Goal: Obtain resource: Download file/media

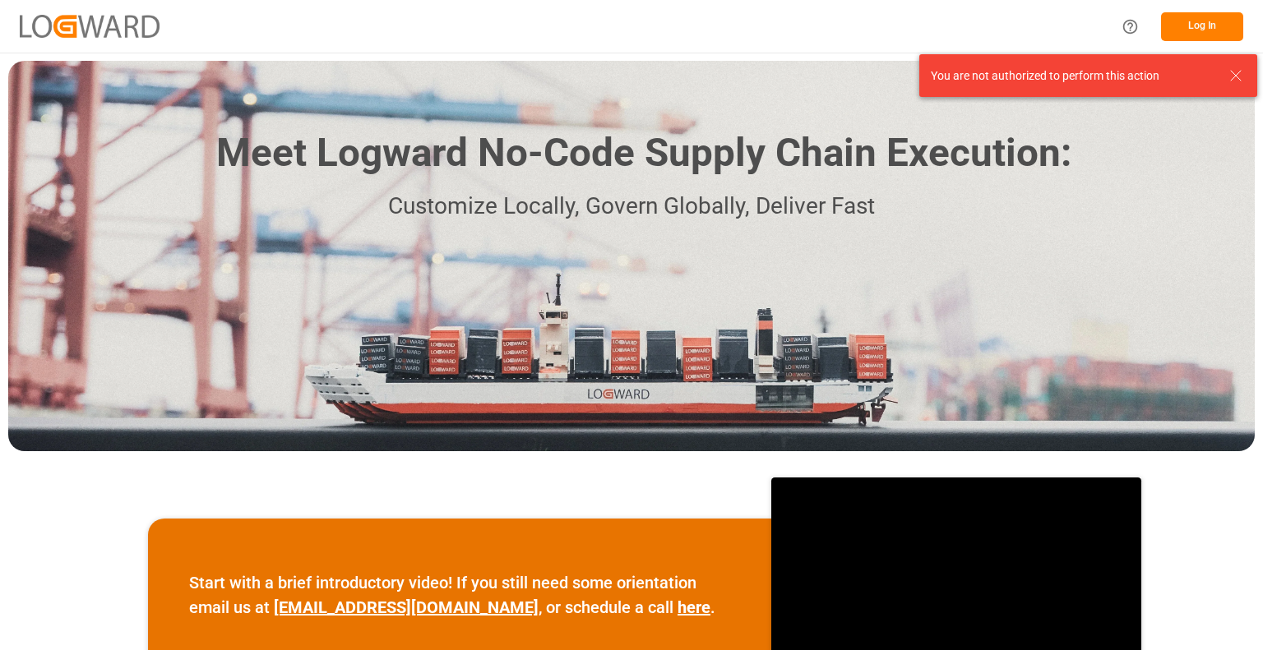
click at [1237, 73] on icon at bounding box center [1236, 76] width 20 height 20
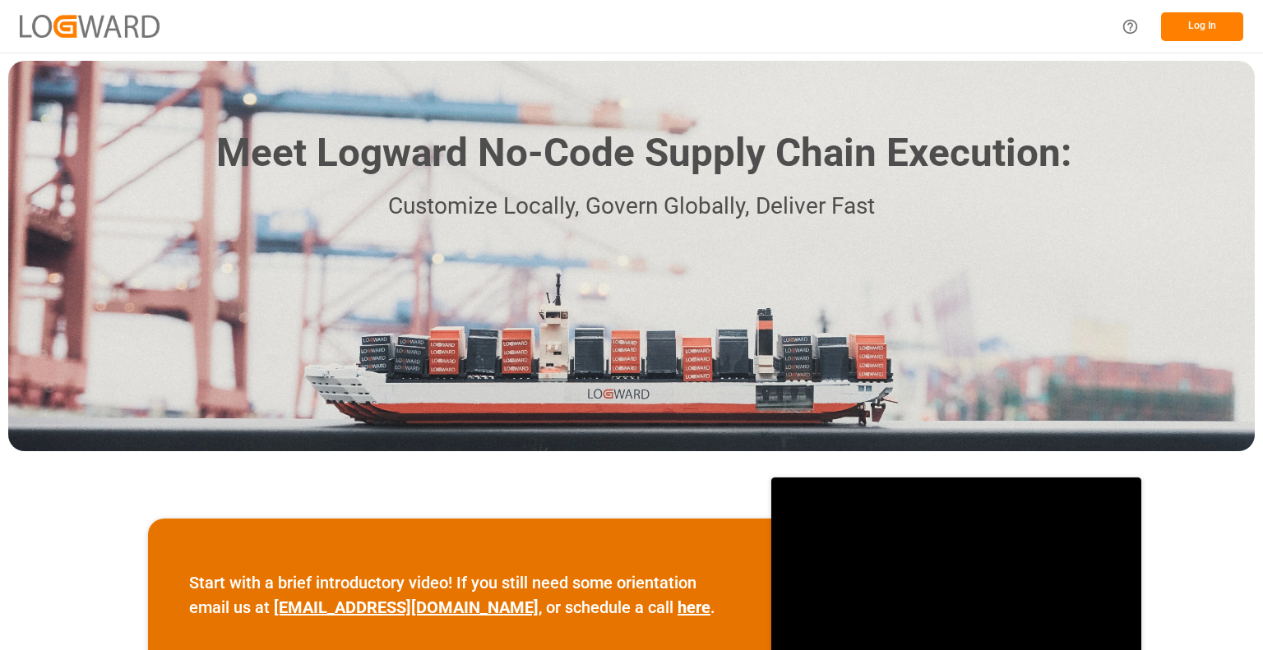
click at [1220, 30] on button "Log In" at bounding box center [1202, 26] width 82 height 29
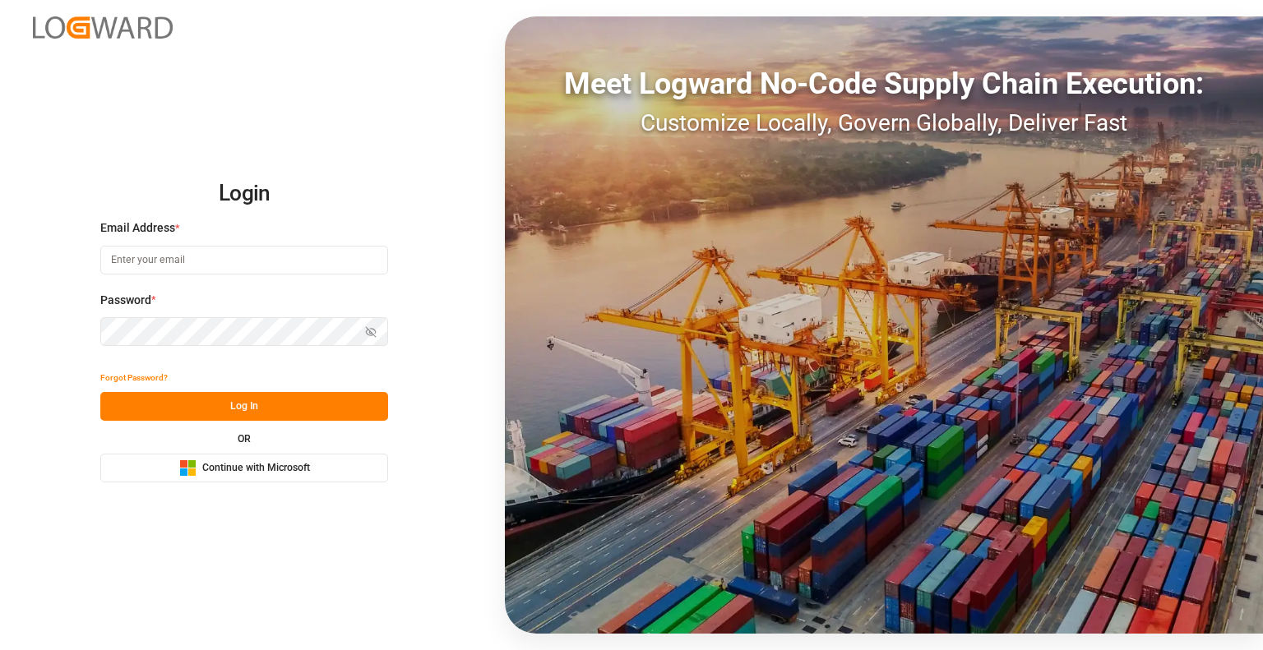
click at [266, 468] on span "Continue with Microsoft" at bounding box center [256, 468] width 108 height 15
click at [238, 472] on span "Continue with Microsoft" at bounding box center [256, 468] width 108 height 15
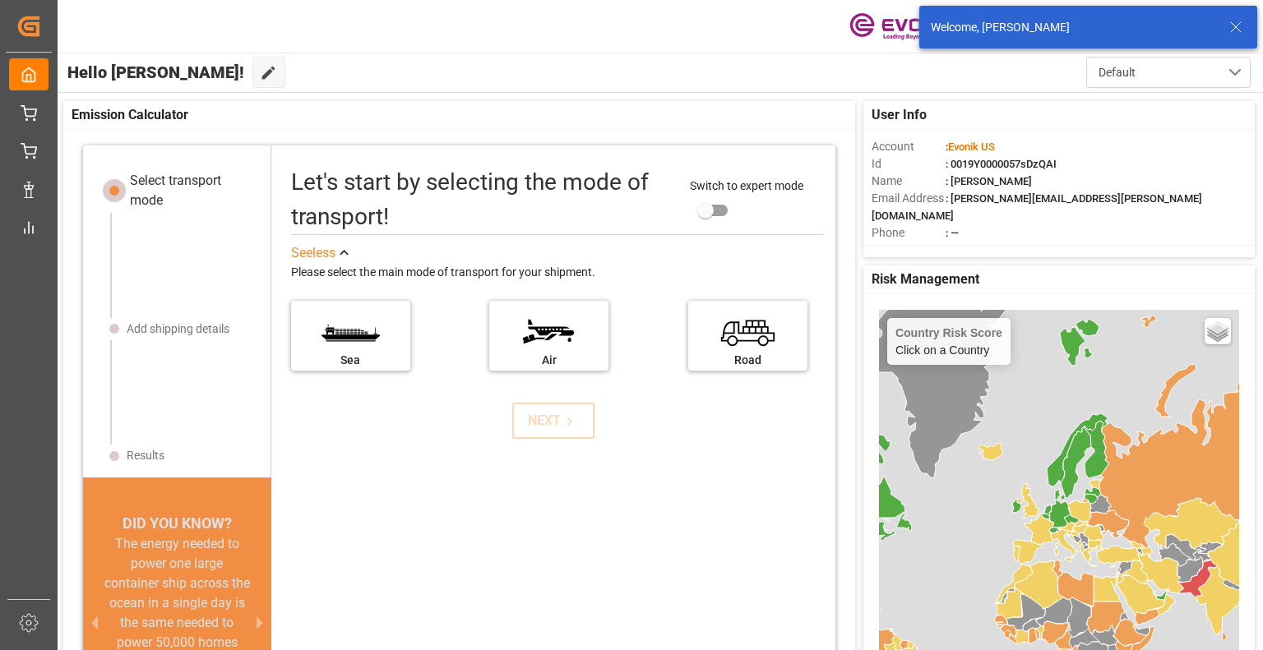
click at [1236, 29] on icon at bounding box center [1236, 27] width 20 height 20
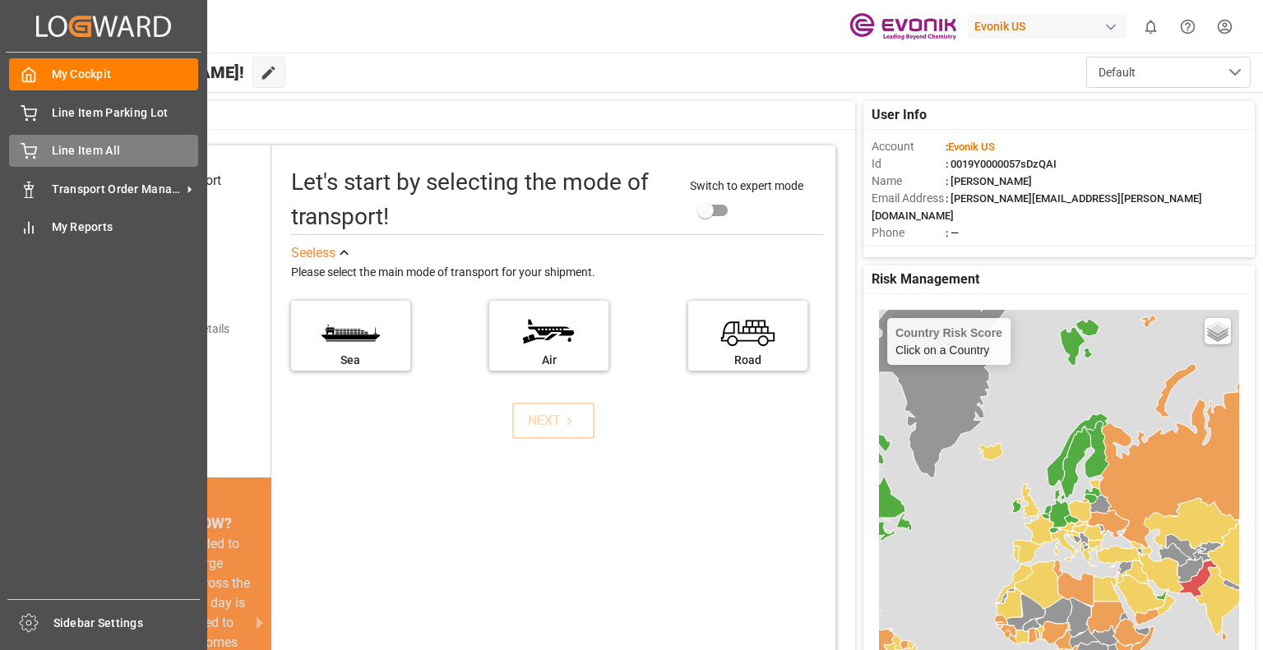
click at [136, 144] on span "Line Item All" at bounding box center [125, 150] width 147 height 17
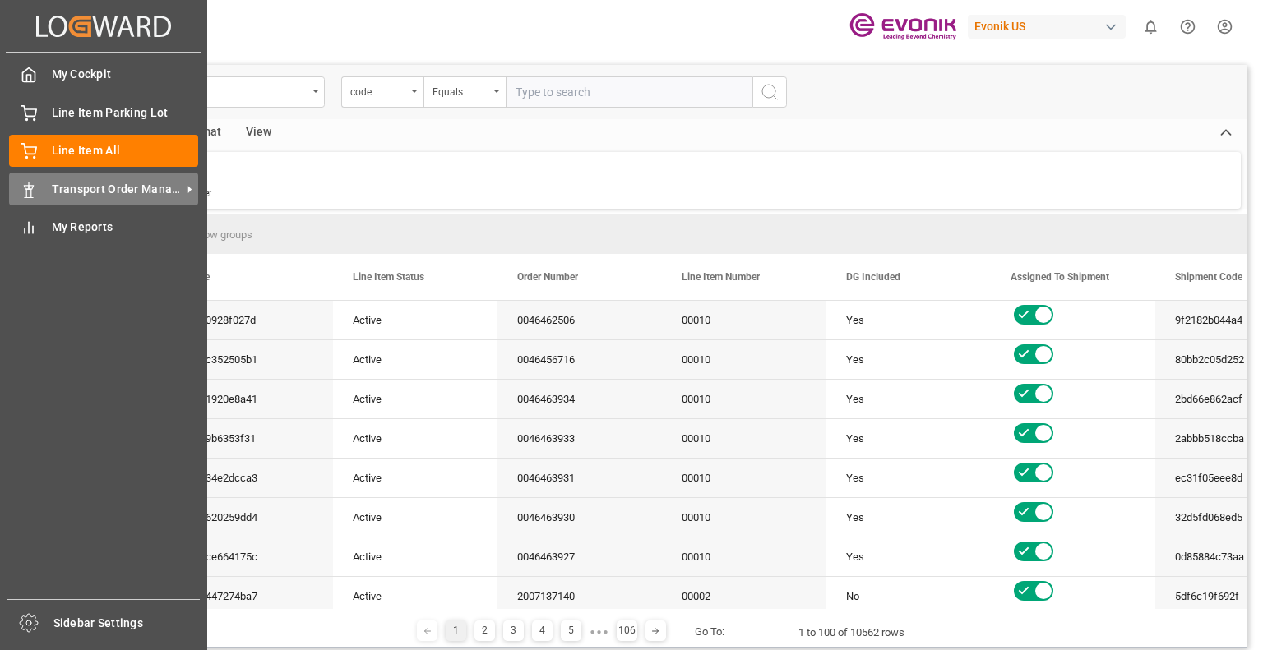
click at [187, 187] on icon at bounding box center [189, 189] width 17 height 17
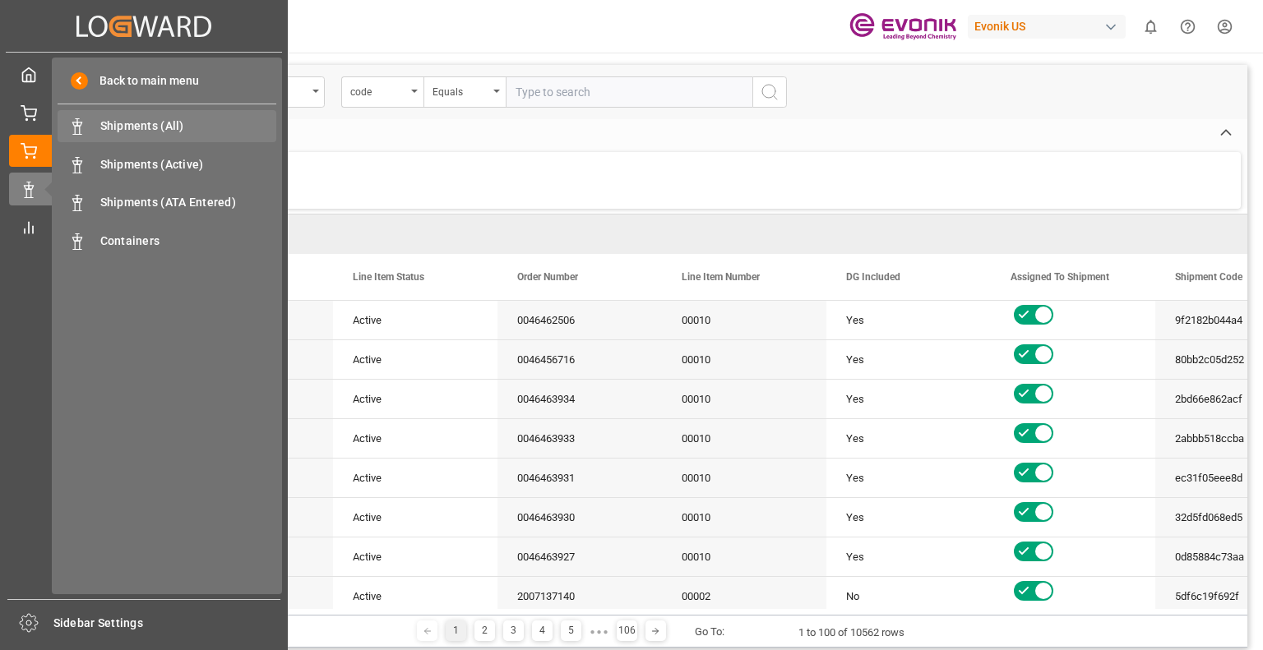
click at [145, 124] on span "Shipments (All)" at bounding box center [188, 126] width 177 height 17
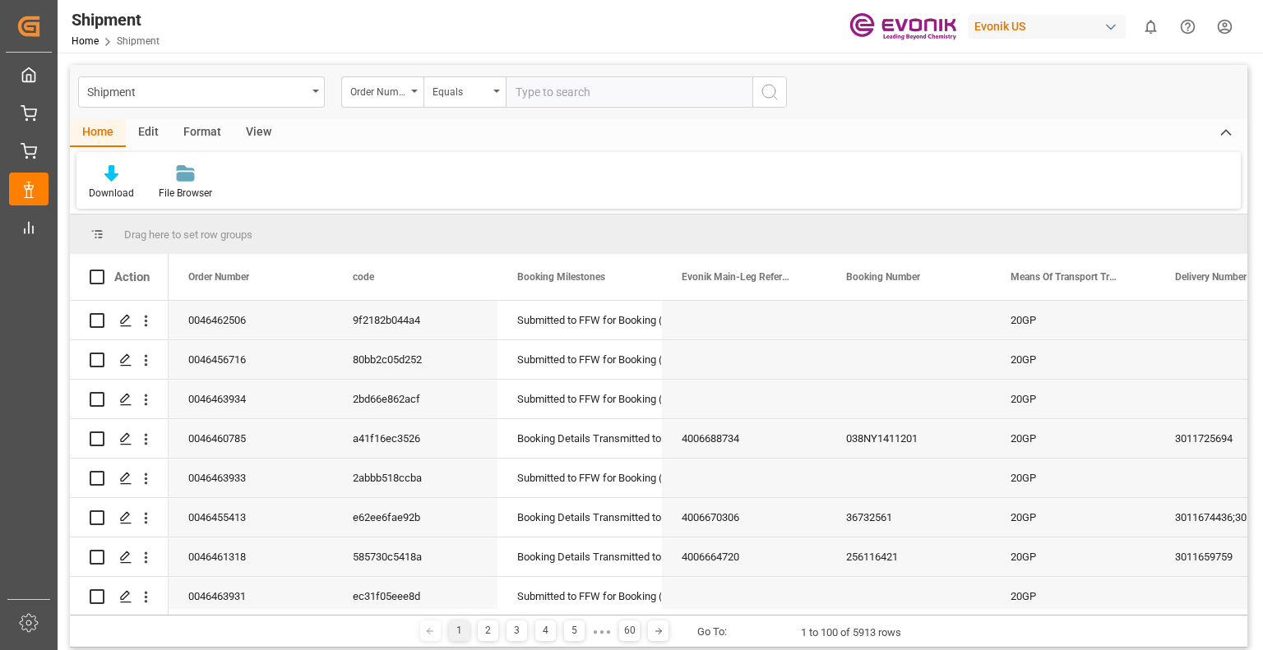
click at [247, 135] on div "View" at bounding box center [259, 133] width 50 height 28
click at [103, 180] on icon at bounding box center [105, 173] width 16 height 16
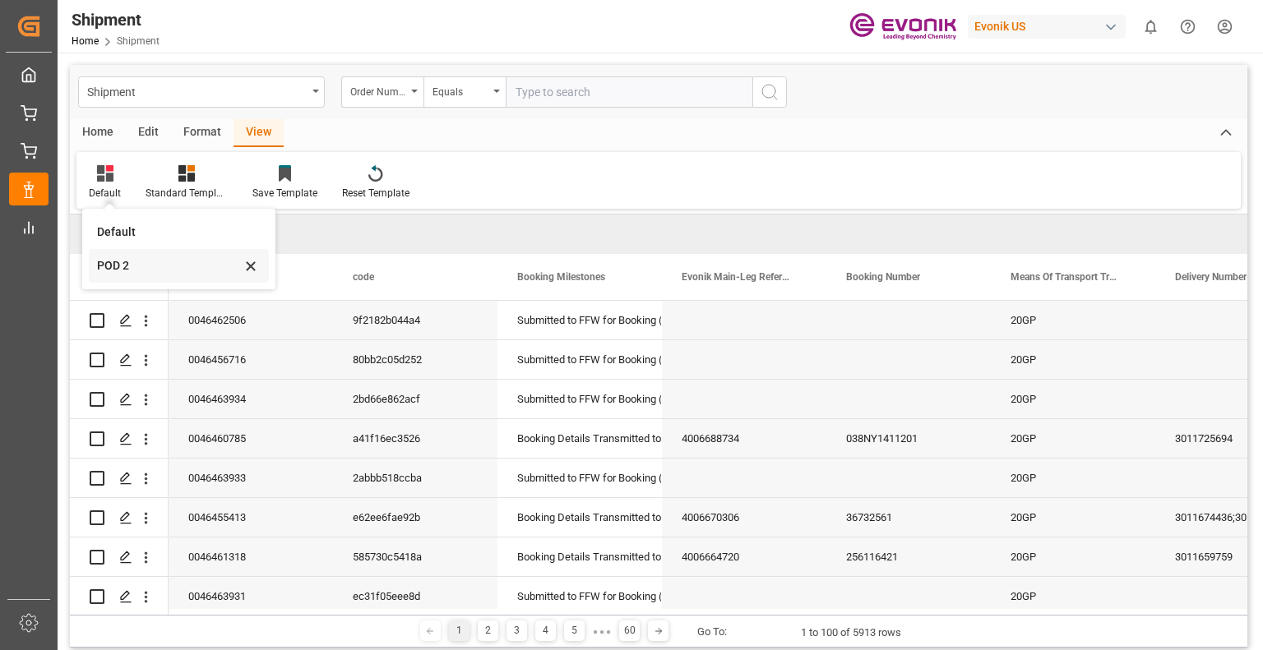
click at [123, 266] on div "POD 2" at bounding box center [169, 265] width 144 height 17
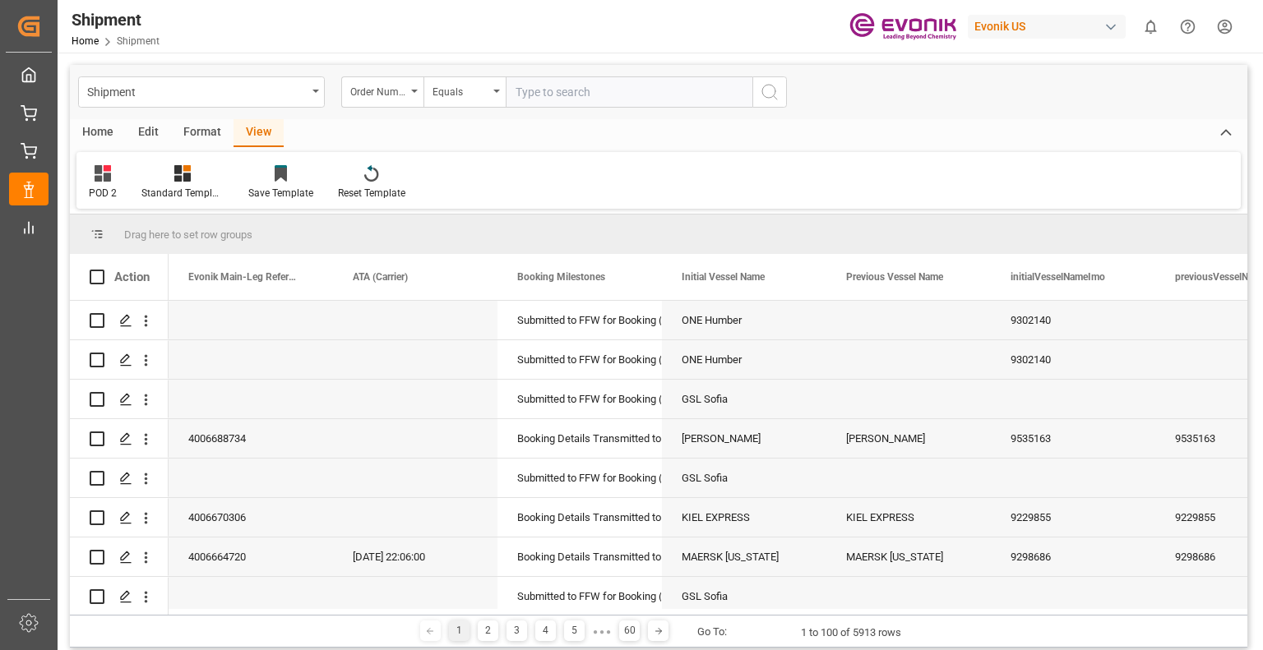
click at [99, 132] on div "Home" at bounding box center [98, 133] width 56 height 28
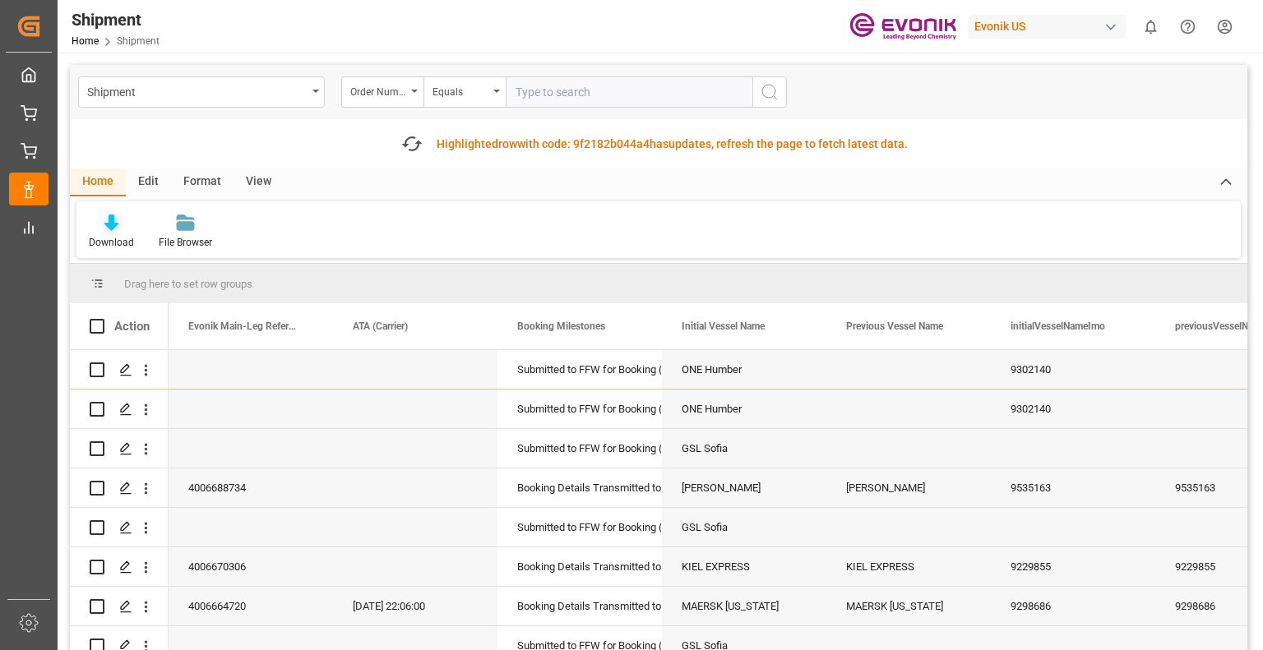
click at [112, 234] on div "Download" at bounding box center [111, 232] width 70 height 36
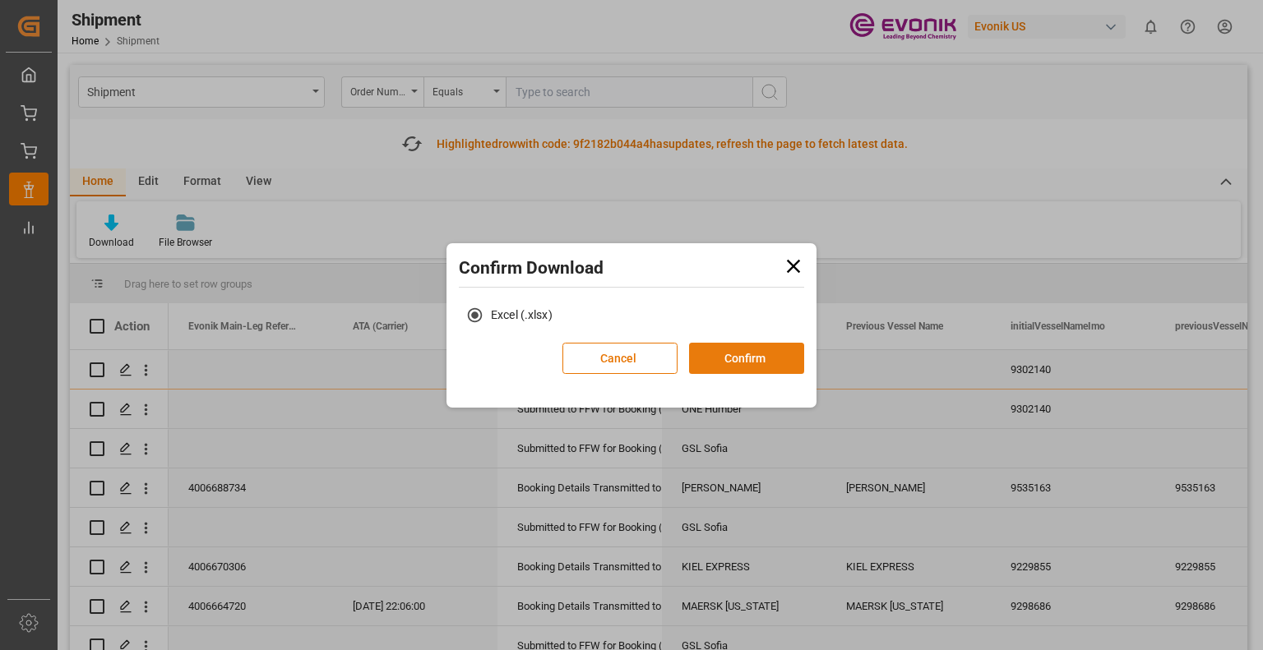
click at [754, 356] on button "Confirm" at bounding box center [746, 358] width 115 height 31
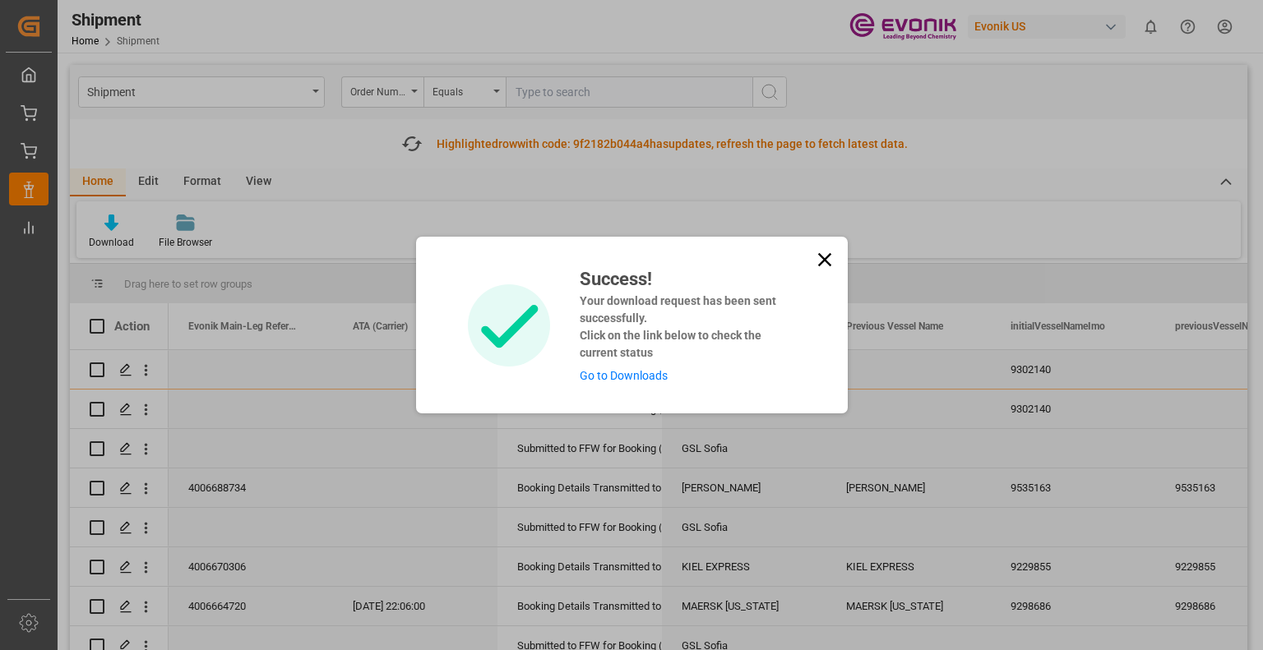
click at [661, 376] on link "Go to Downloads" at bounding box center [624, 375] width 88 height 13
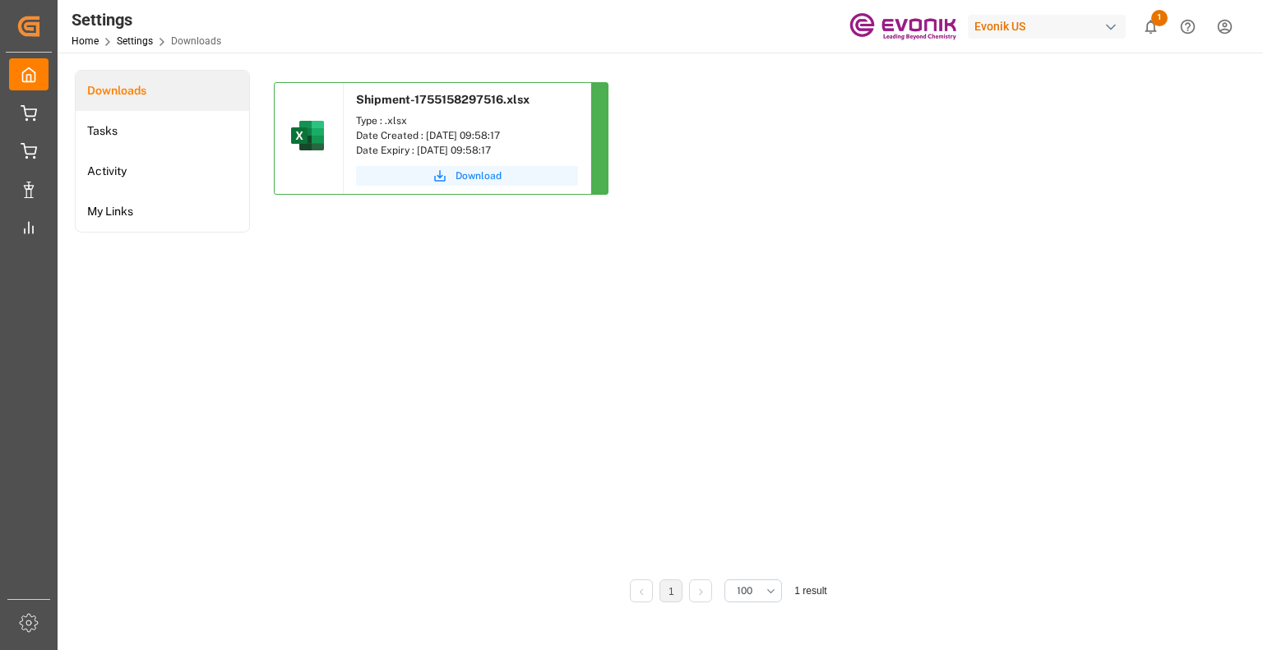
click at [487, 176] on span "Download" at bounding box center [479, 176] width 46 height 15
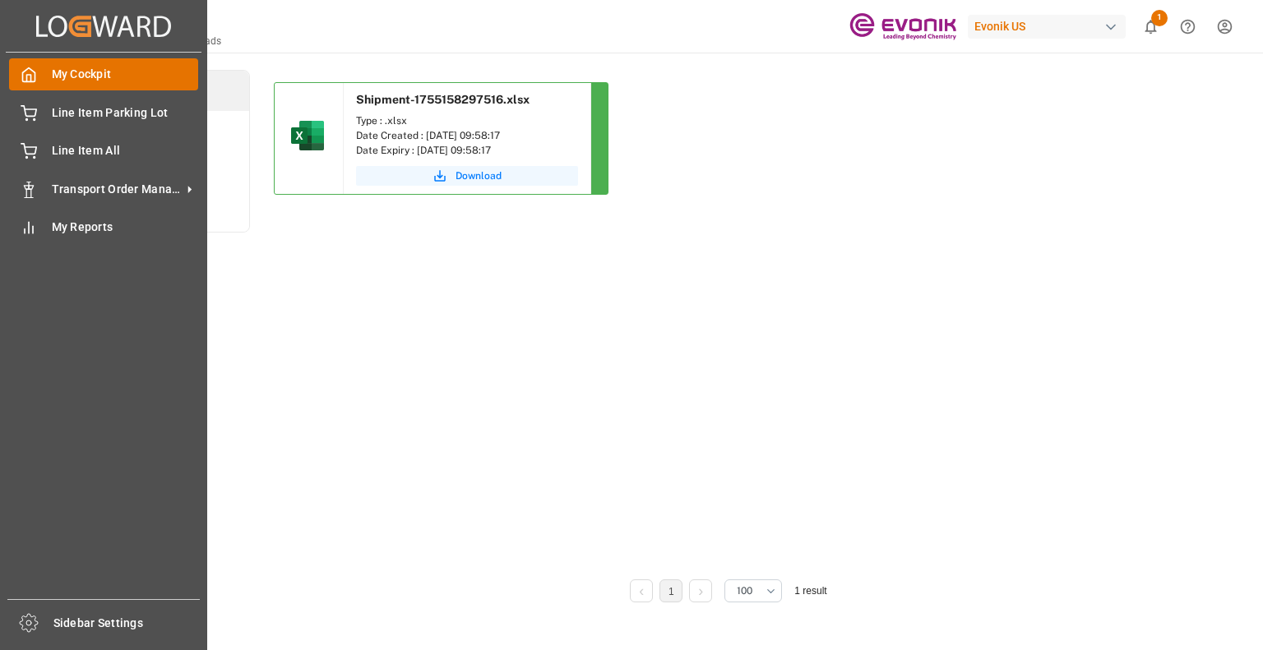
click at [54, 75] on span "My Cockpit" at bounding box center [125, 74] width 147 height 17
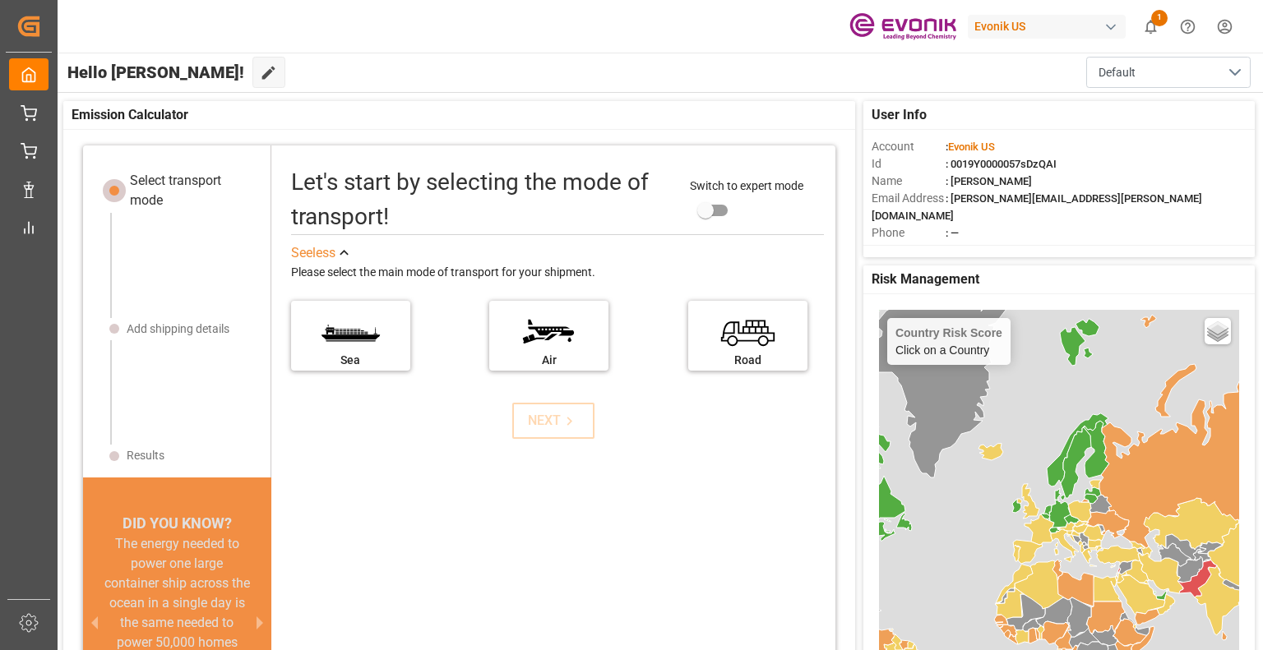
click at [1107, 25] on div "button" at bounding box center [1111, 27] width 16 height 16
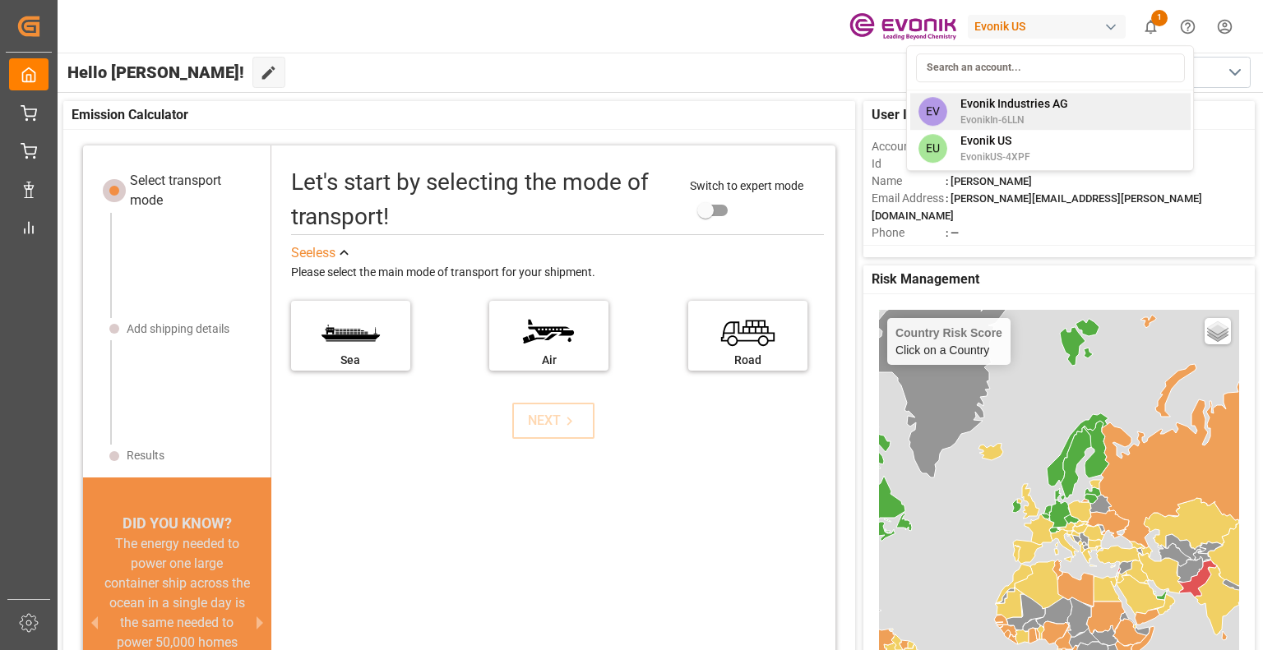
click at [997, 107] on span "Evonik Industries AG" at bounding box center [1014, 103] width 108 height 17
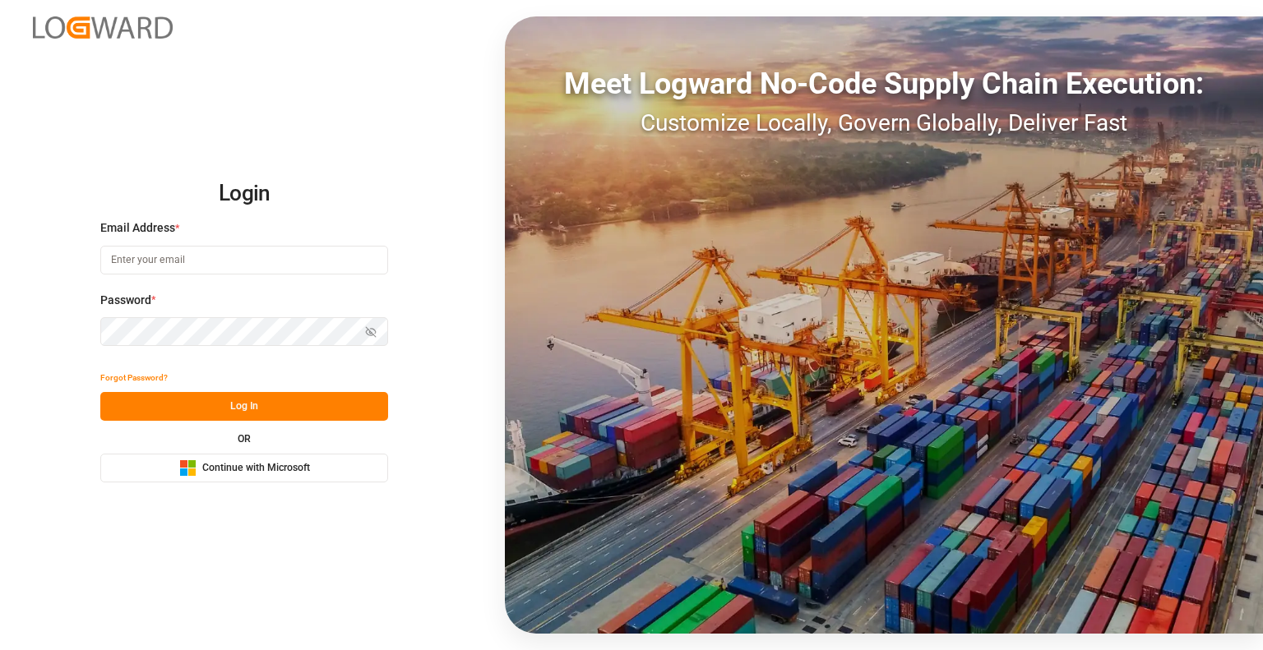
click at [237, 461] on span "Continue with Microsoft" at bounding box center [256, 468] width 108 height 15
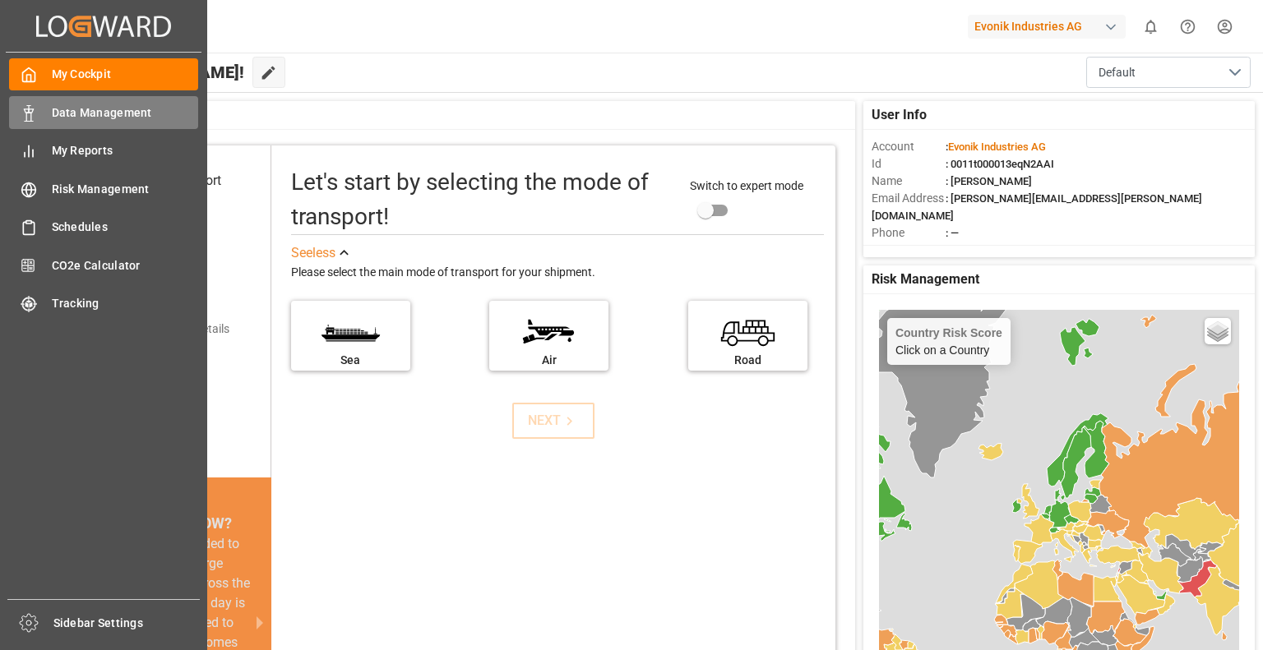
click at [76, 119] on span "Data Management" at bounding box center [125, 112] width 147 height 17
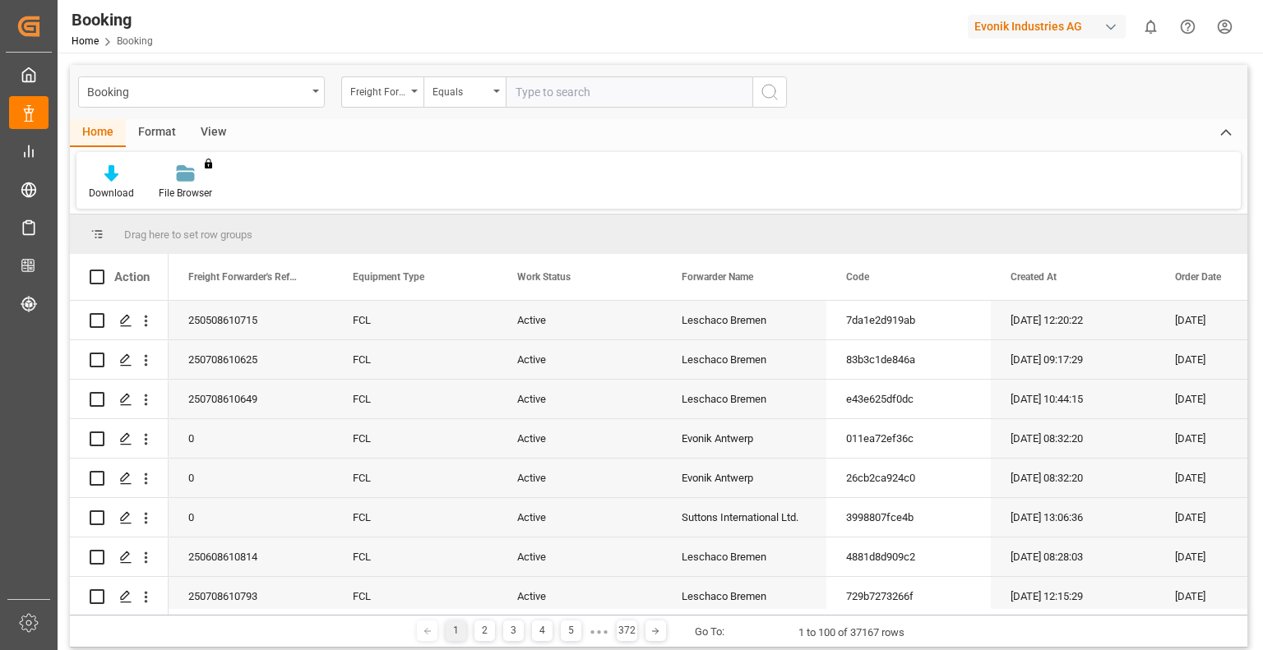
click at [210, 129] on div "View" at bounding box center [213, 133] width 50 height 28
click at [107, 186] on div "Default" at bounding box center [105, 193] width 32 height 15
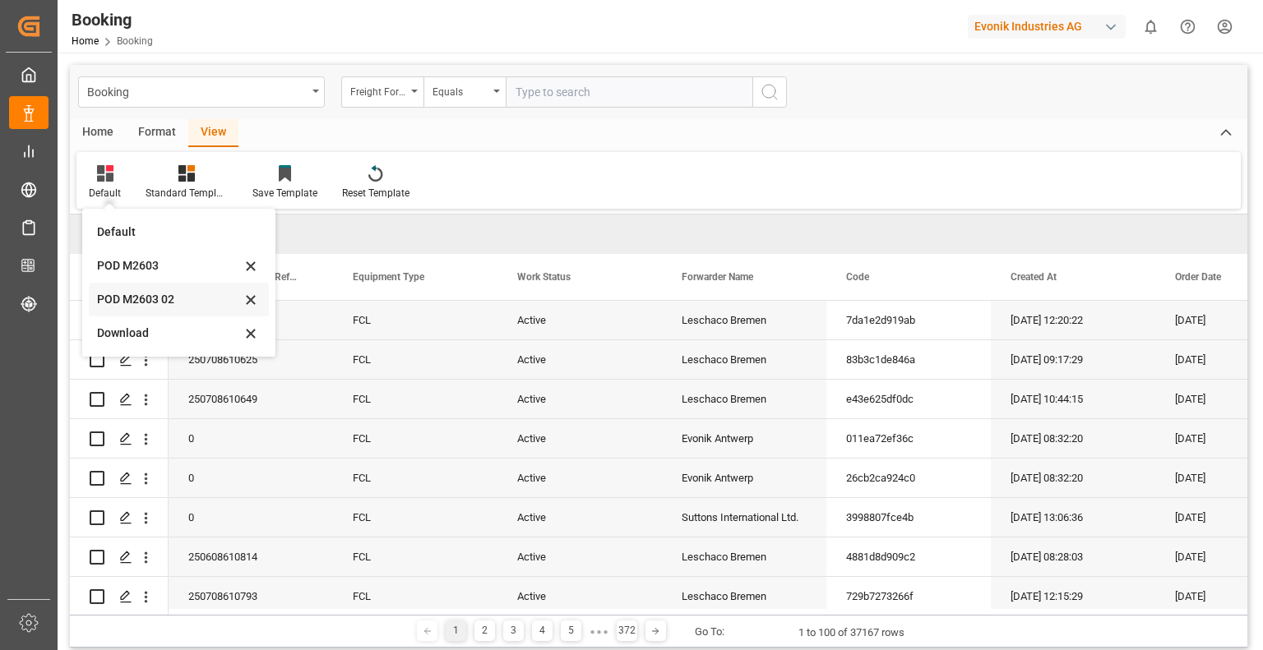
click at [150, 303] on div "POD M2603 02" at bounding box center [169, 299] width 144 height 17
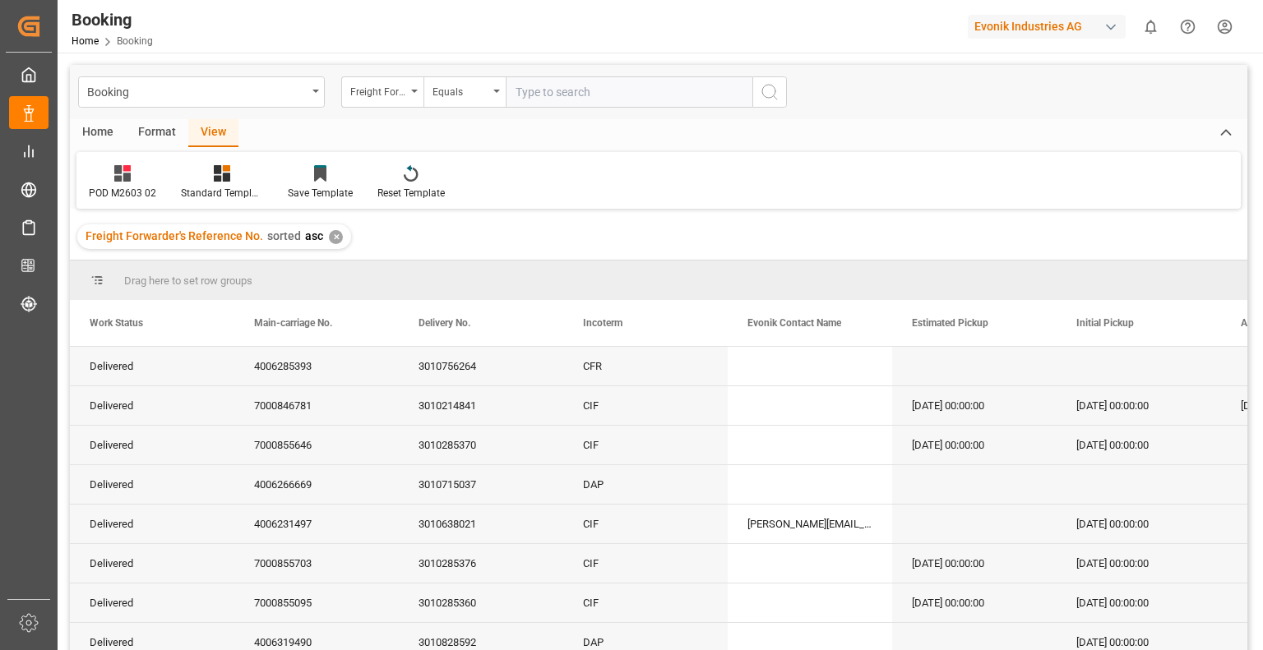
click at [98, 133] on div "Home" at bounding box center [98, 133] width 56 height 28
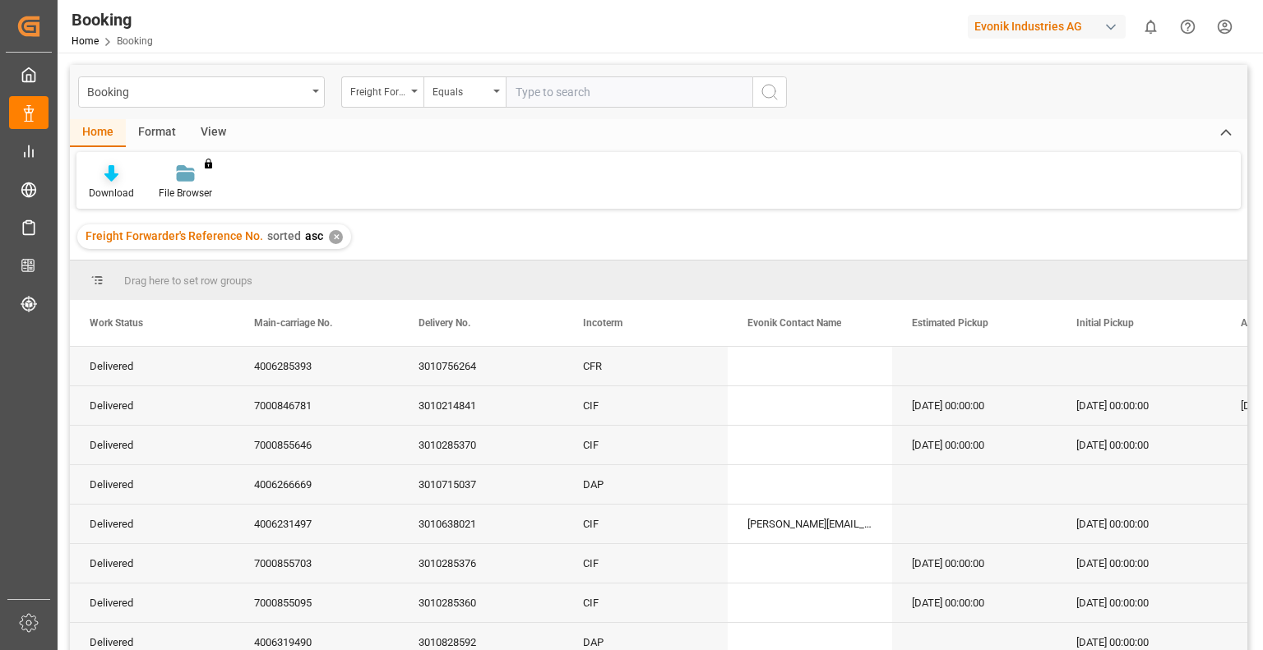
click at [113, 188] on div "Download" at bounding box center [111, 193] width 45 height 15
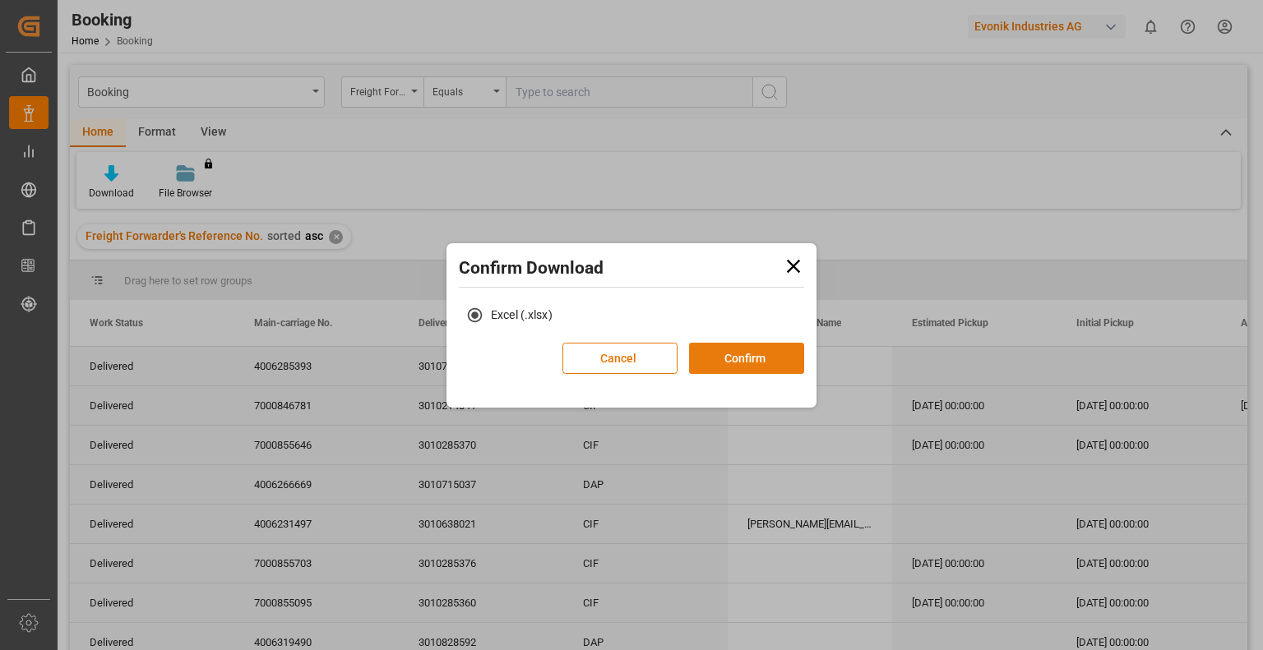
click at [742, 360] on button "Confirm" at bounding box center [746, 358] width 115 height 31
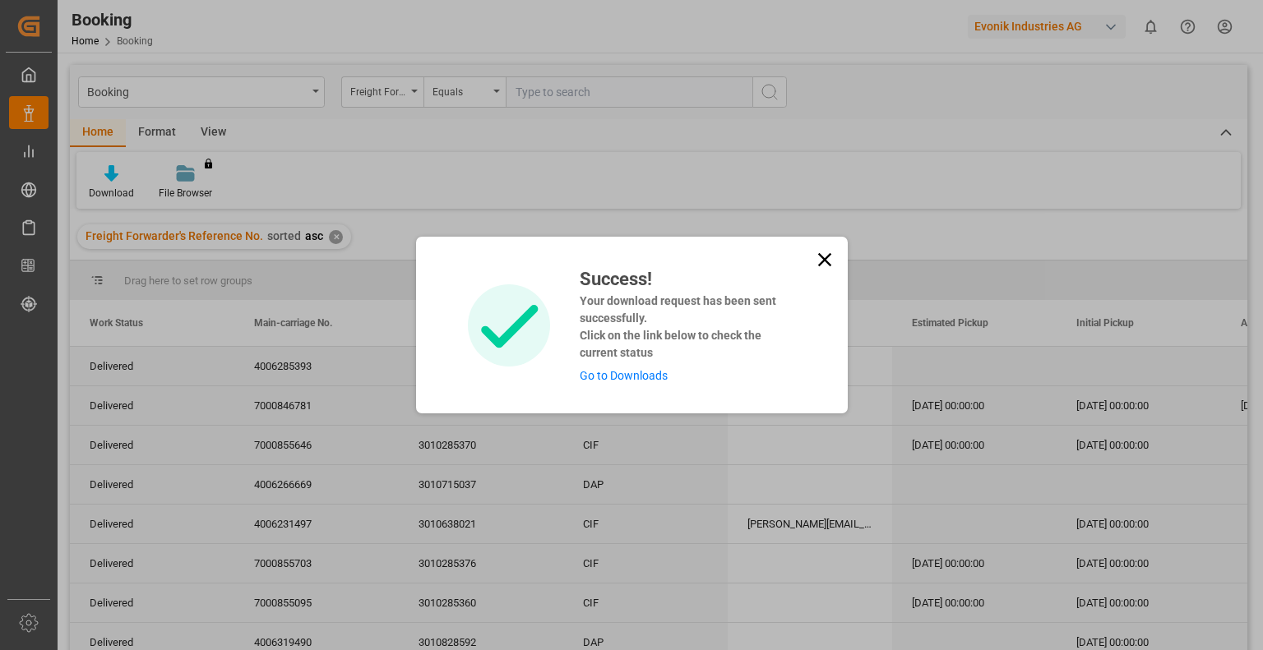
click at [642, 372] on link "Go to Downloads" at bounding box center [624, 375] width 88 height 13
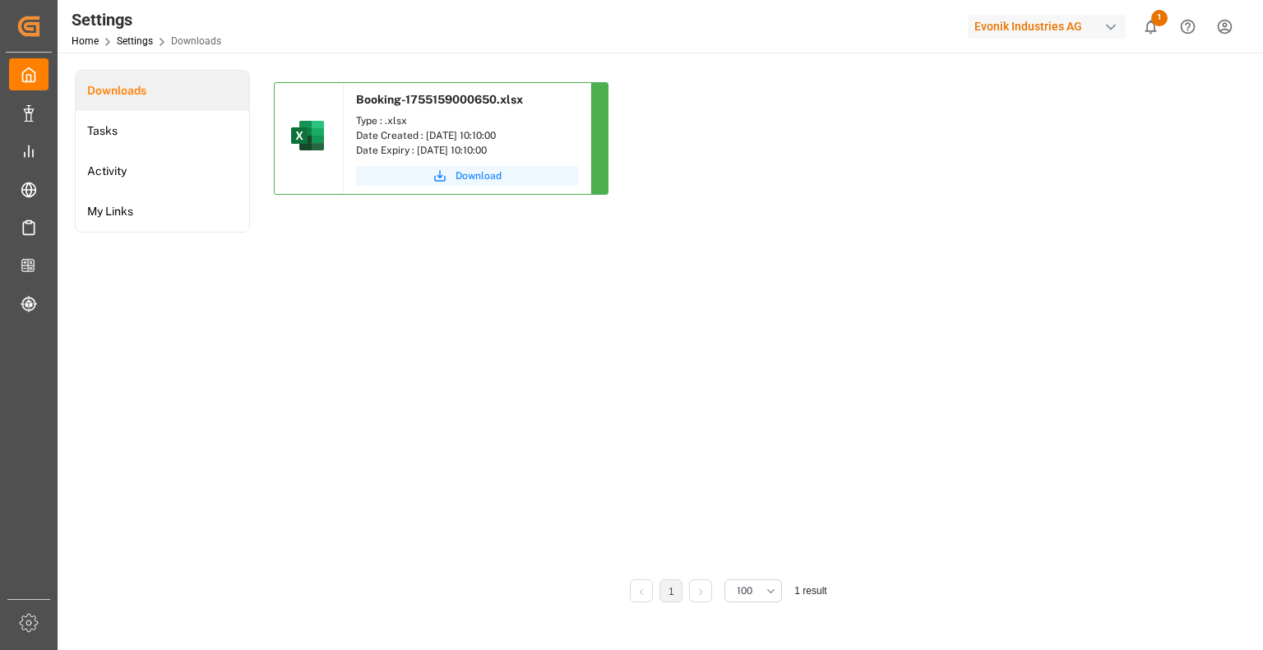
click at [470, 177] on span "Download" at bounding box center [479, 176] width 46 height 15
click at [1227, 30] on html "Created by potrace 1.15, written by Peter Selinger 2001-2017 Created by potrace…" at bounding box center [631, 325] width 1263 height 650
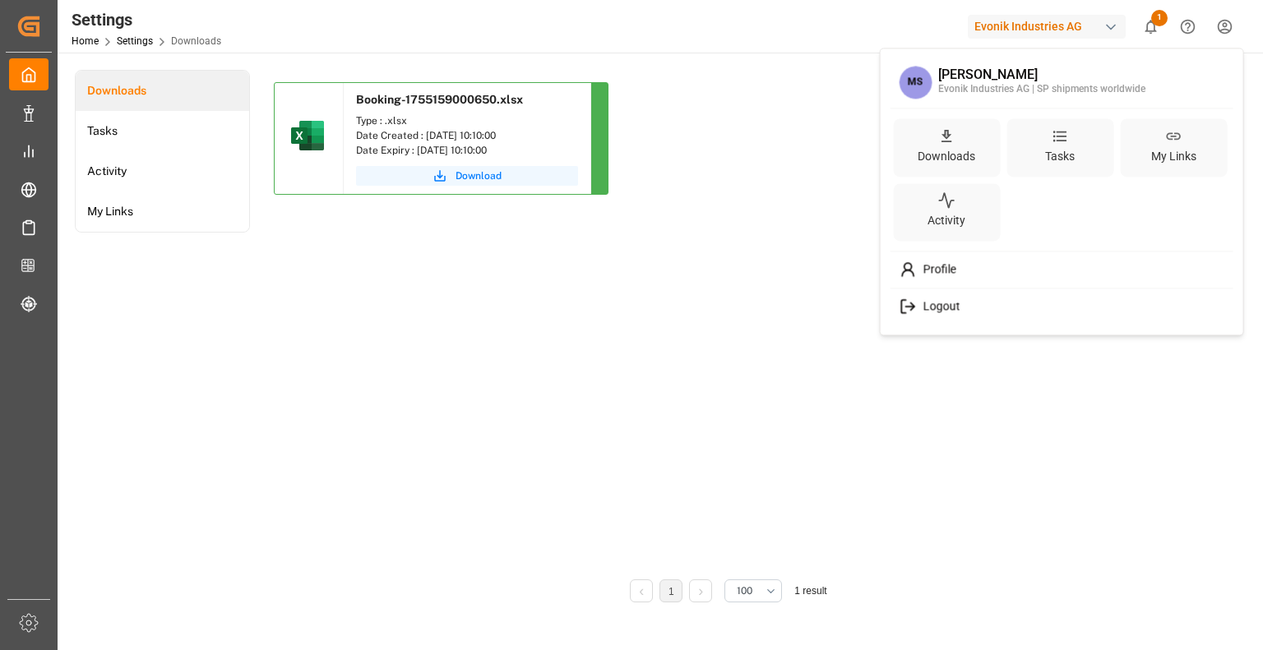
click at [942, 308] on span "Logout" at bounding box center [938, 306] width 44 height 15
